Goal: Find contact information: Find contact information

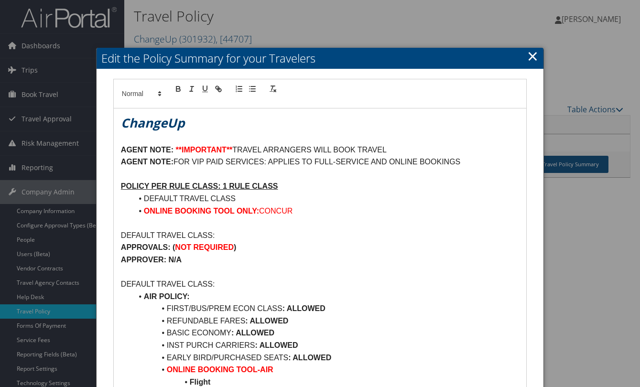
scroll to position [48, 0]
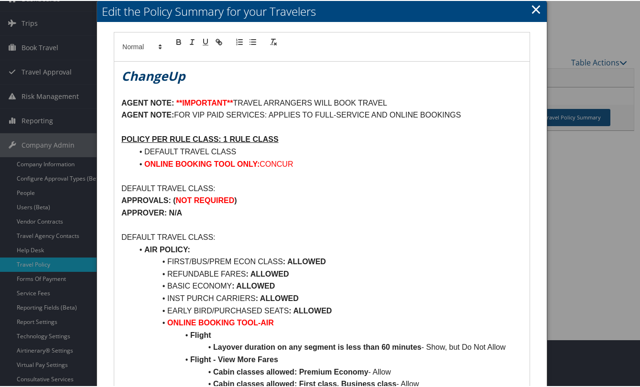
drag, startPoint x: 533, startPoint y: 5, endPoint x: 518, endPoint y: 11, distance: 15.3
click at [533, 6] on link "×" at bounding box center [535, 8] width 11 height 19
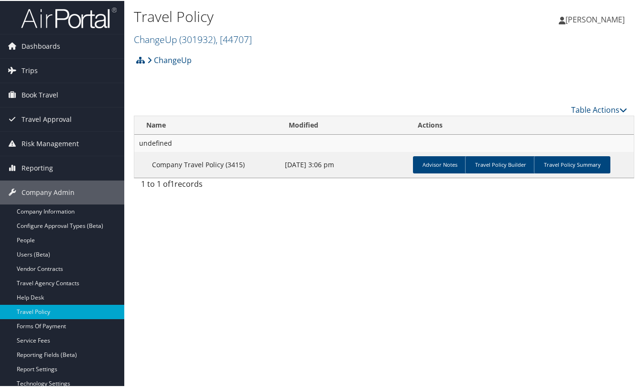
scroll to position [0, 0]
click at [187, 40] on span "( 301932 )" at bounding box center [197, 38] width 36 height 13
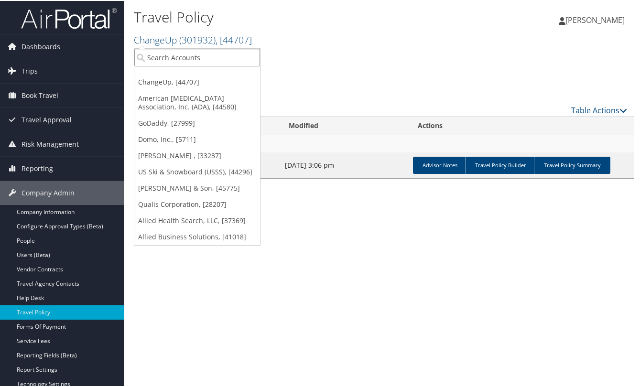
click at [201, 52] on input "search" at bounding box center [197, 57] width 126 height 18
type input "doterra"
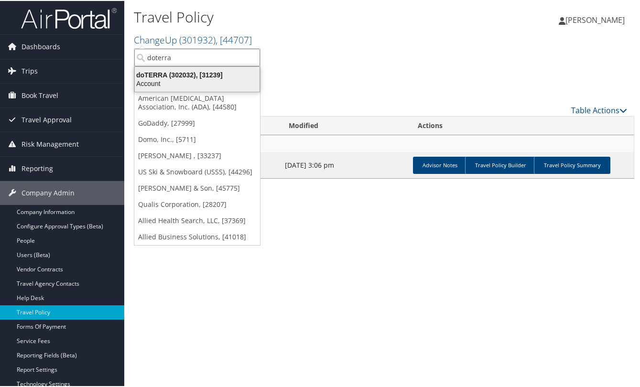
click at [198, 73] on div "doTERRA (302032), [31239]" at bounding box center [197, 74] width 136 height 9
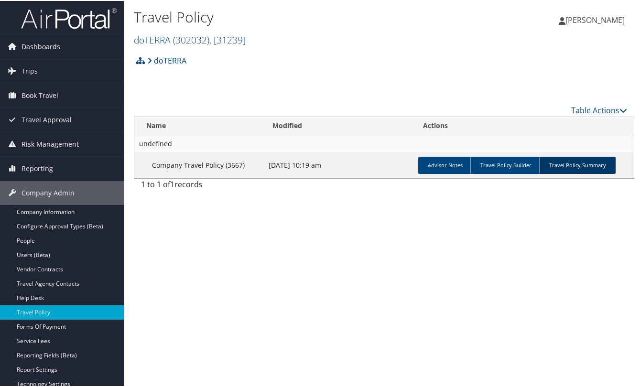
click at [564, 169] on link "Travel Policy Summary" at bounding box center [577, 164] width 76 height 17
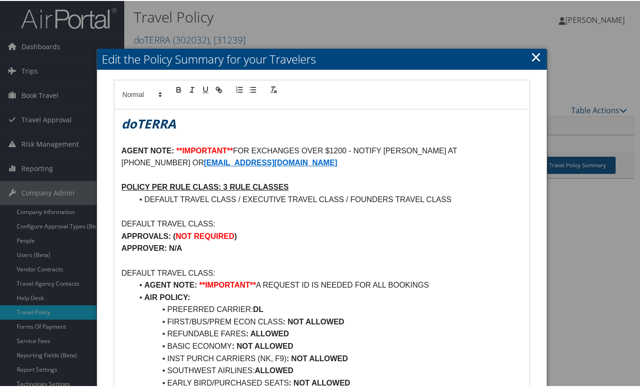
click at [536, 59] on link "×" at bounding box center [535, 55] width 11 height 19
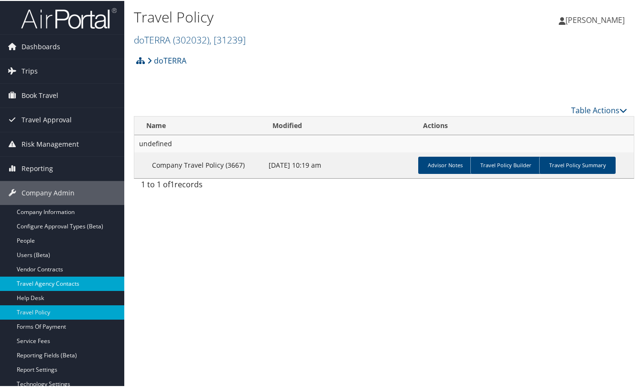
click at [58, 283] on link "Travel Agency Contacts" at bounding box center [62, 283] width 124 height 14
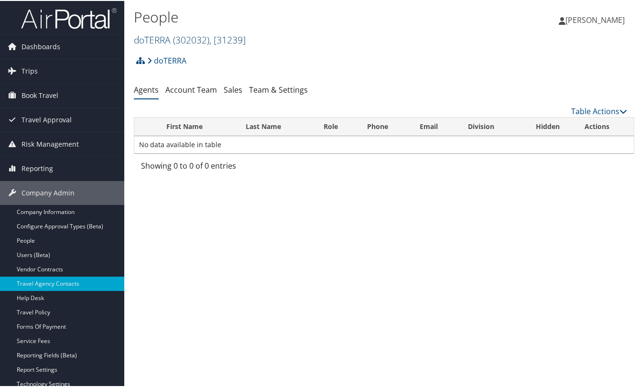
click at [209, 40] on span "( 302032 )" at bounding box center [191, 38] width 36 height 13
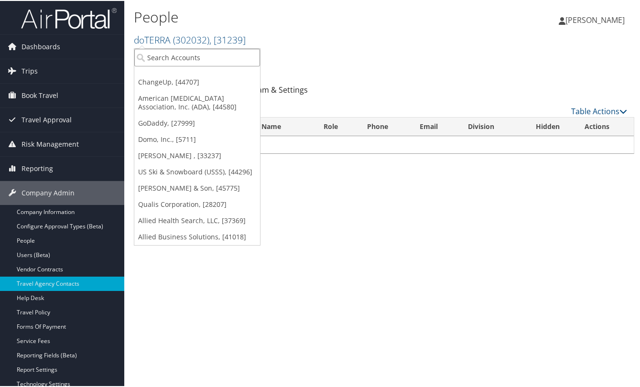
click at [201, 50] on input "search" at bounding box center [197, 57] width 126 height 18
type input "rps"
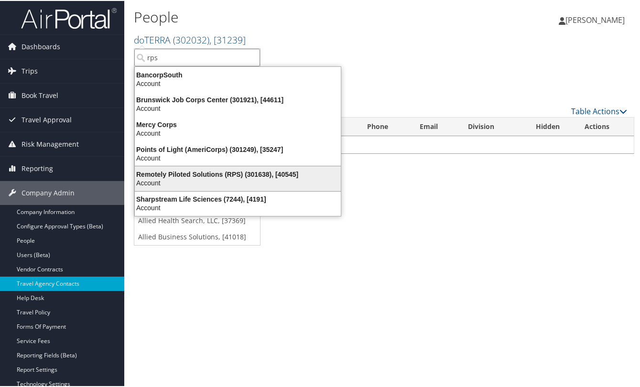
click at [218, 169] on div "Remotely Piloted Solutions (RPS) (301638), [40545]" at bounding box center [237, 173] width 217 height 9
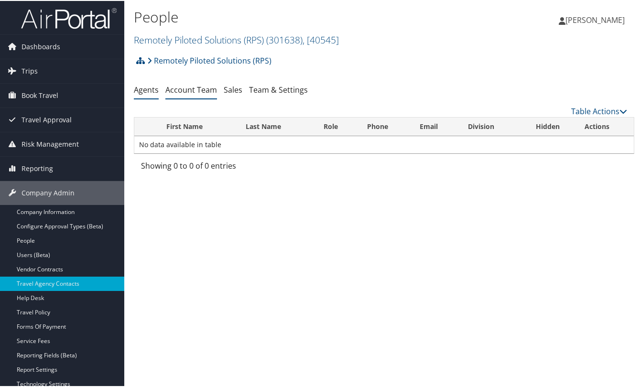
click at [200, 90] on link "Account Team" at bounding box center [191, 89] width 52 height 11
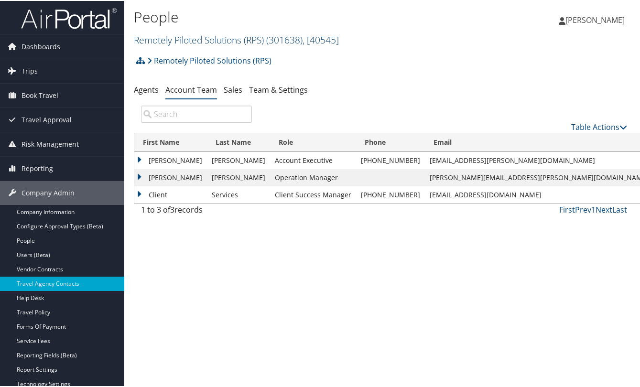
click at [246, 42] on link "Remotely Piloted Solutions (RPS) ( 301638 ) , [ 40545 ]" at bounding box center [236, 38] width 205 height 13
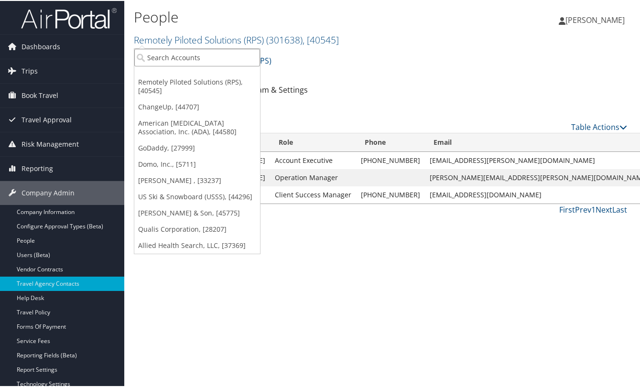
click at [209, 57] on input "search" at bounding box center [197, 57] width 126 height 18
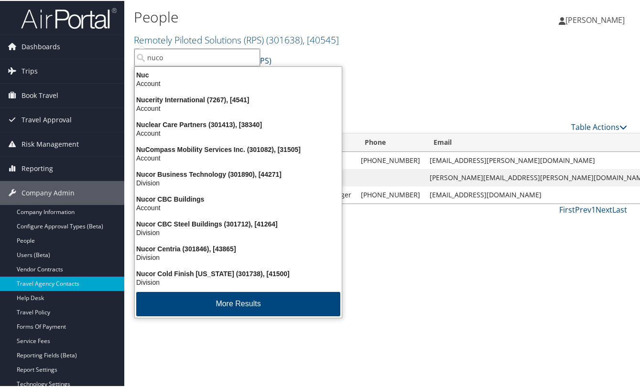
type input "nucor"
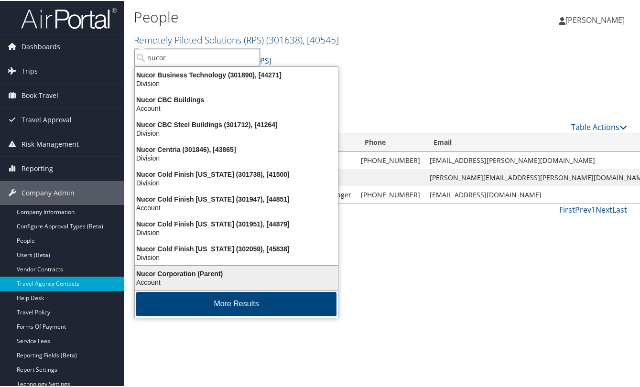
click at [187, 279] on div "Account" at bounding box center [236, 281] width 215 height 9
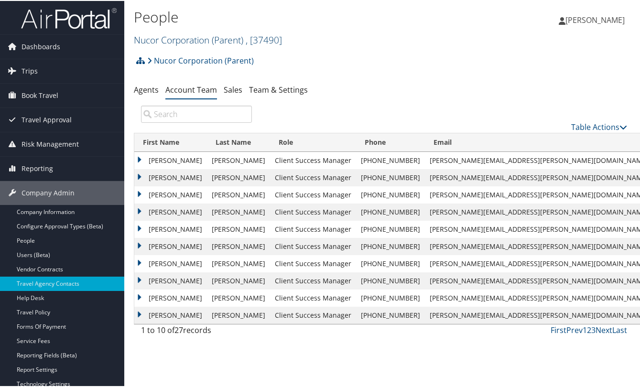
click at [235, 40] on link "Nucor Corporation (Parent) , [ 37490 ]" at bounding box center [208, 38] width 148 height 13
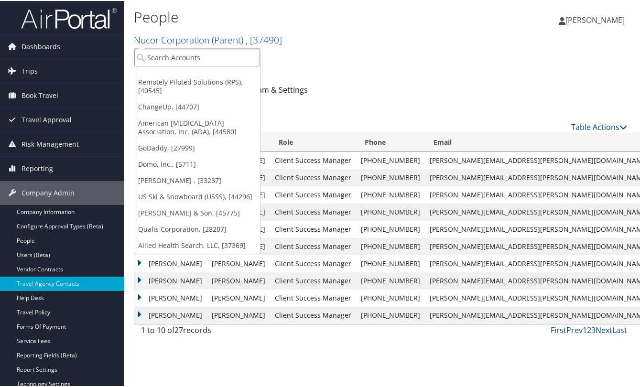
click at [208, 51] on input "search" at bounding box center [197, 57] width 126 height 18
type input "4life"
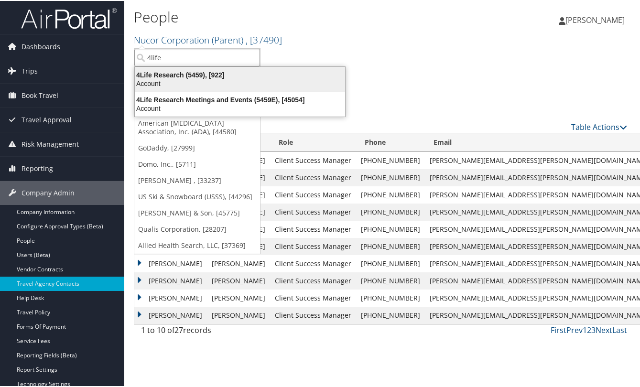
click at [181, 83] on div "Account" at bounding box center [240, 82] width 222 height 9
